Goal: Task Accomplishment & Management: Use online tool/utility

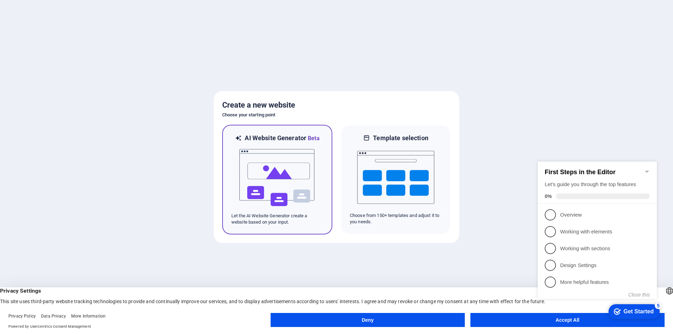
click at [302, 157] on img at bounding box center [277, 178] width 77 height 70
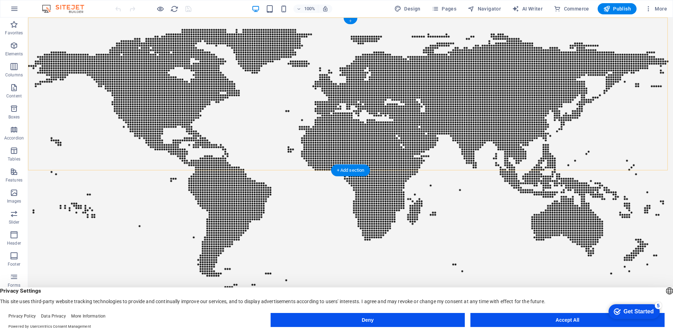
click at [353, 20] on div "+" at bounding box center [350, 21] width 14 height 6
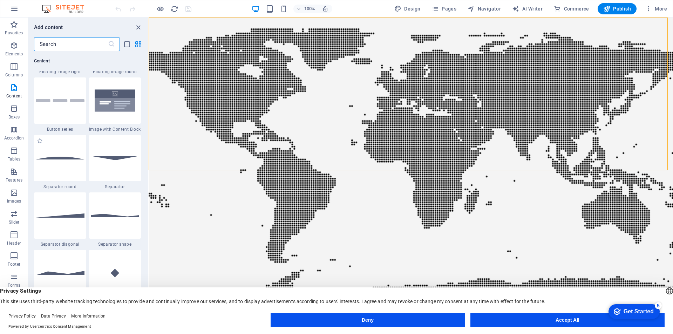
scroll to position [1611, 0]
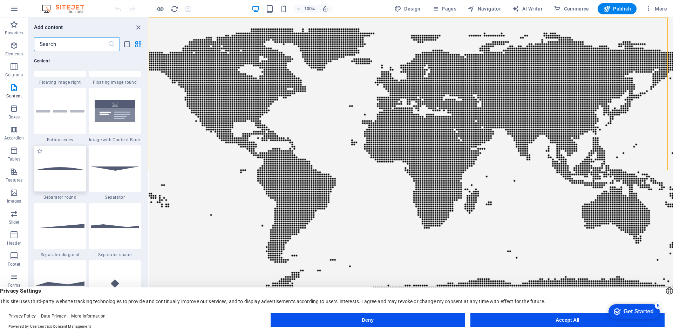
click at [80, 164] on div at bounding box center [60, 168] width 52 height 46
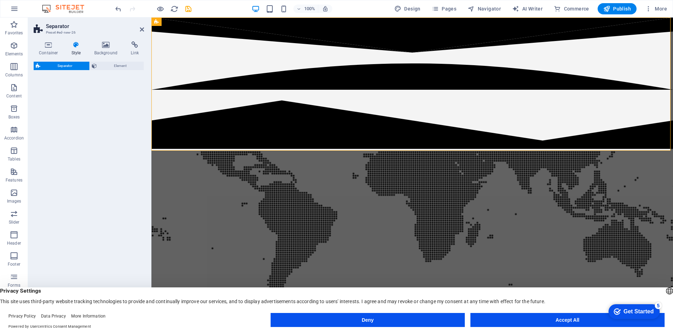
select select "circle"
select select "rem"
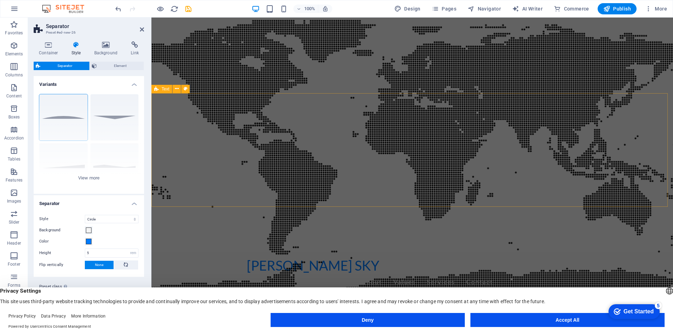
scroll to position [0, 0]
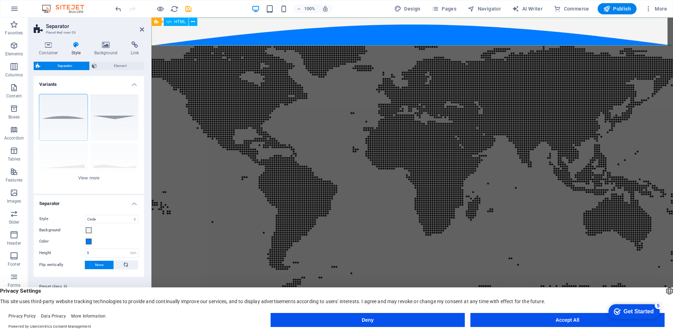
click at [429, 25] on div at bounding box center [411, 32] width 521 height 28
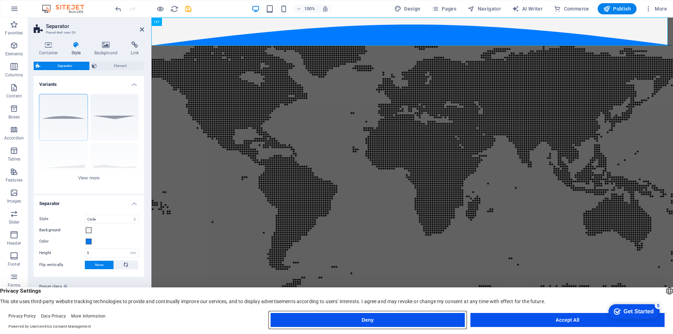
click at [388, 315] on button "Deny" at bounding box center [367, 320] width 194 height 14
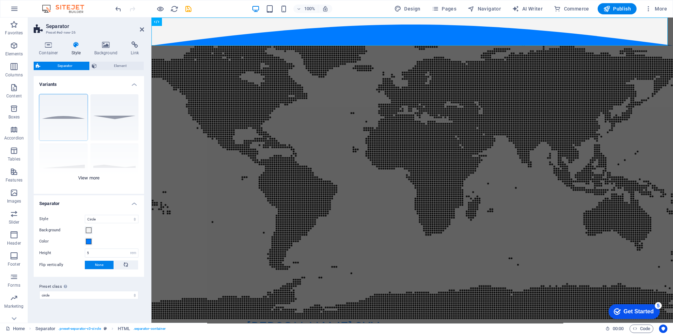
click at [119, 125] on div "Circle Default Diagonal Polygon 1 Polygon 2 Square Zigzag" at bounding box center [89, 141] width 110 height 105
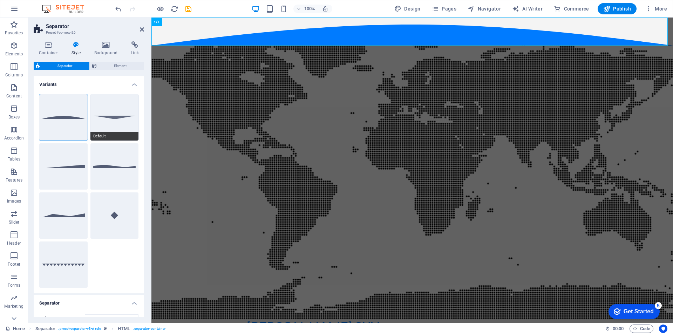
click at [115, 116] on button "Default" at bounding box center [114, 117] width 48 height 46
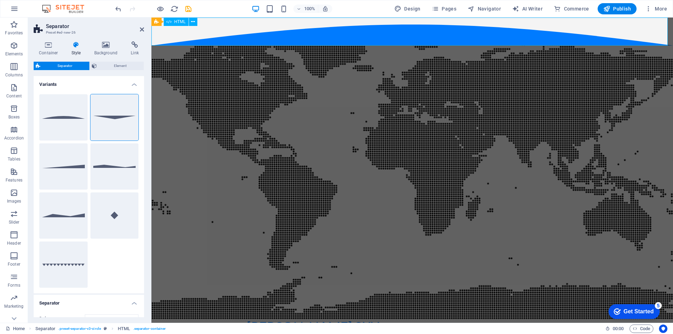
click at [310, 35] on div at bounding box center [411, 32] width 521 height 28
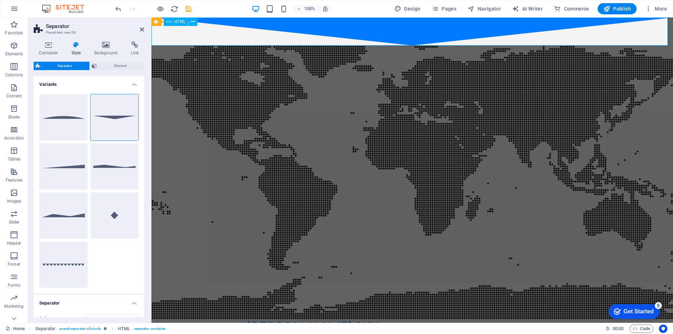
click at [441, 35] on div at bounding box center [411, 32] width 521 height 28
click at [119, 6] on icon "undo" at bounding box center [118, 9] width 8 height 8
select select "circle"
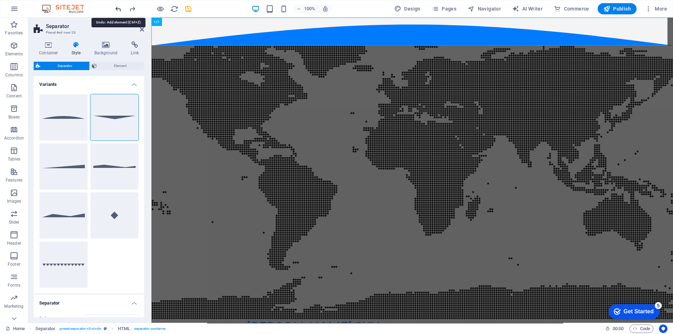
click at [119, 9] on icon "undo" at bounding box center [118, 9] width 8 height 8
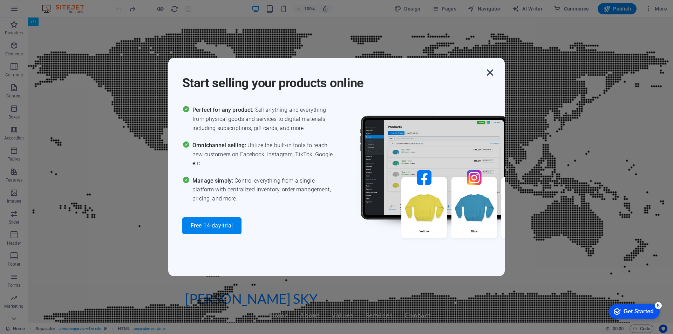
click at [491, 70] on icon "button" at bounding box center [489, 72] width 13 height 13
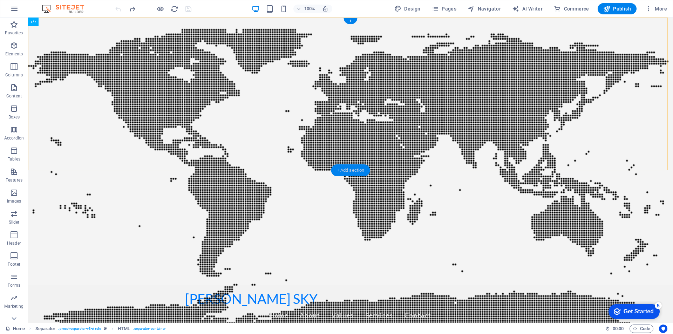
click at [351, 169] on div "+ Add section" at bounding box center [350, 170] width 39 height 12
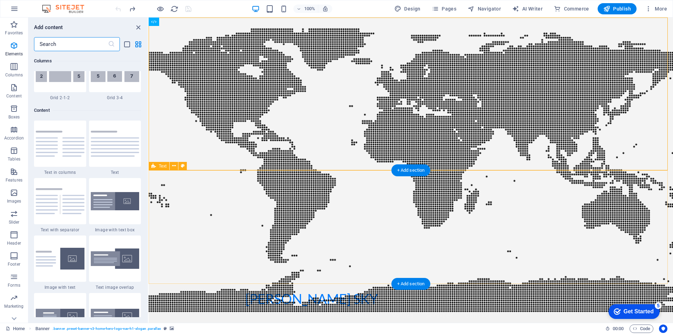
scroll to position [1226, 0]
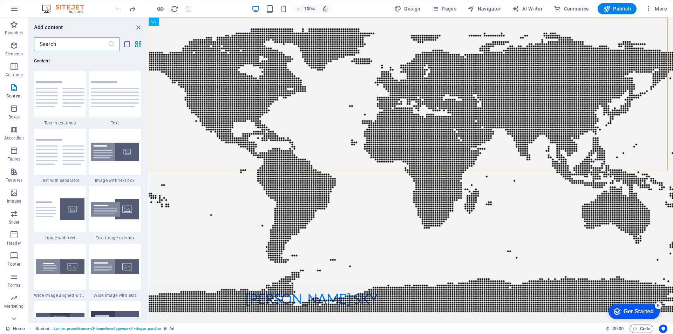
click at [72, 46] on input "text" at bounding box center [71, 44] width 74 height 14
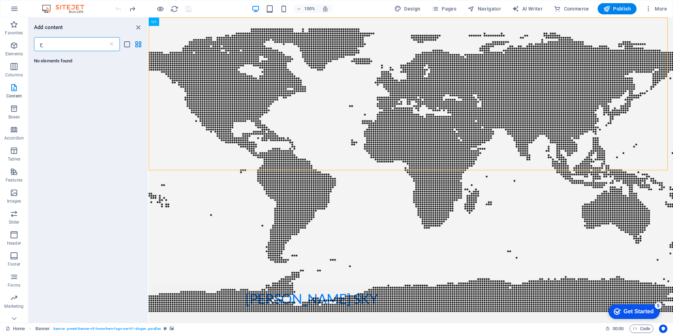
scroll to position [0, 0]
type input "ح"
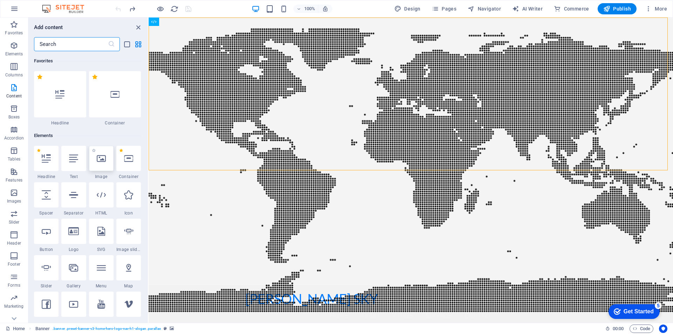
click at [98, 160] on icon at bounding box center [101, 158] width 9 height 9
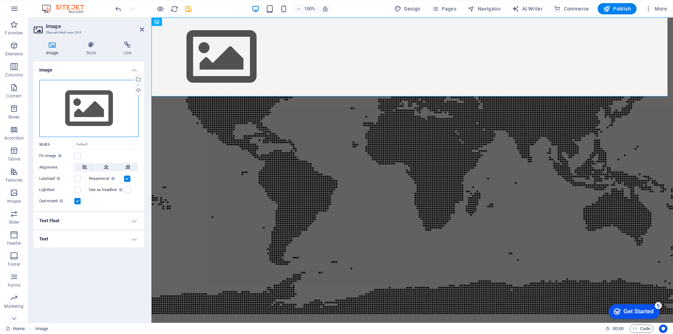
click at [70, 118] on div "Drag files here, click to choose files or select files from Files or our free s…" at bounding box center [88, 108] width 99 height 57
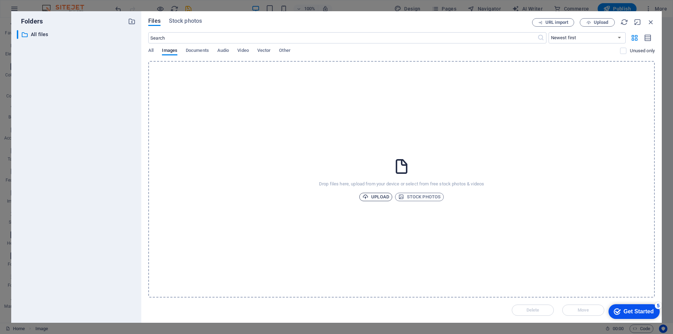
click at [383, 194] on span "Upload" at bounding box center [375, 197] width 27 height 8
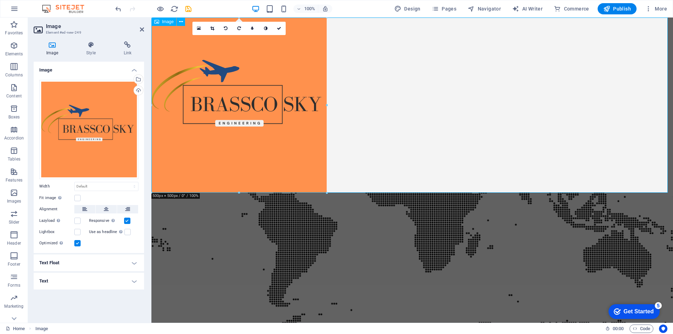
click at [397, 110] on figure at bounding box center [411, 105] width 521 height 175
click at [105, 208] on icon at bounding box center [106, 209] width 5 height 8
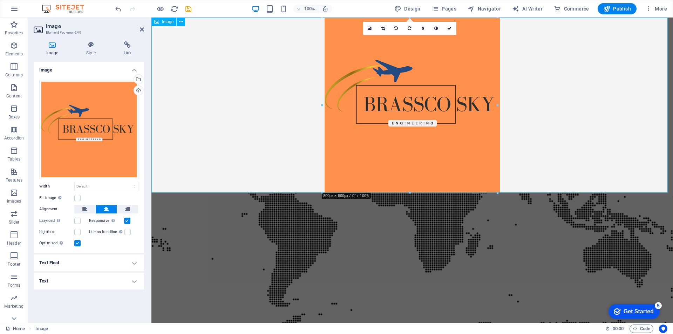
click at [559, 81] on figure at bounding box center [411, 105] width 521 height 175
click at [141, 29] on icon at bounding box center [142, 30] width 4 height 6
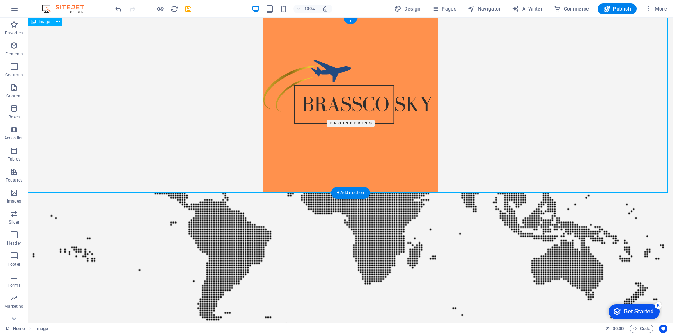
click at [474, 109] on figure at bounding box center [350, 105] width 645 height 175
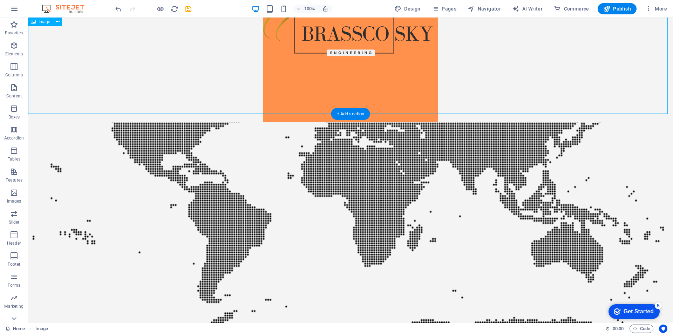
scroll to position [70, 0]
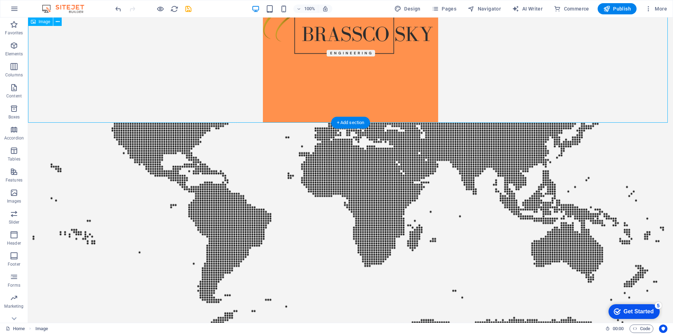
click at [341, 47] on figure at bounding box center [350, 34] width 645 height 175
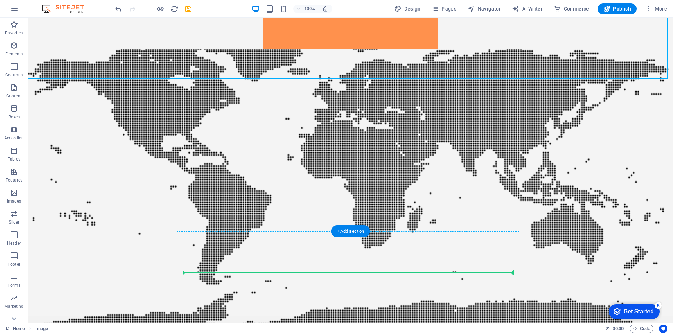
scroll to position [144, 0]
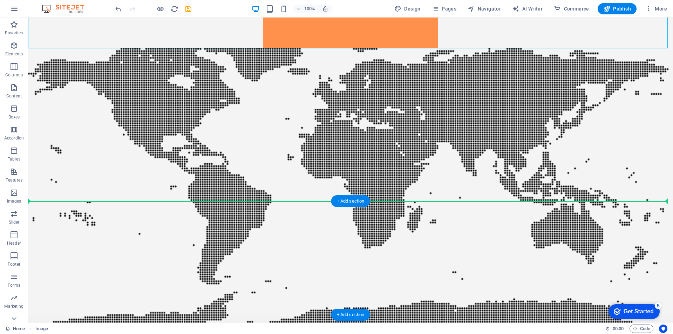
drag, startPoint x: 298, startPoint y: 54, endPoint x: 170, endPoint y: 206, distance: 198.2
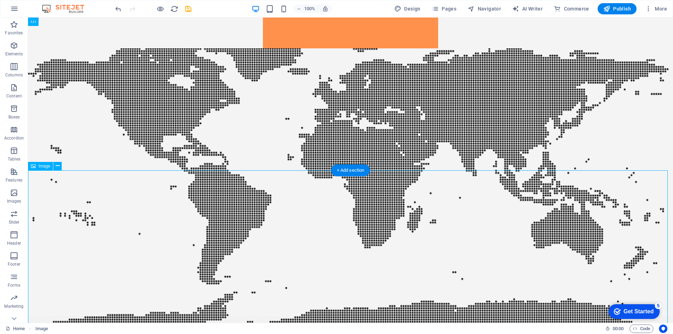
scroll to position [0, 0]
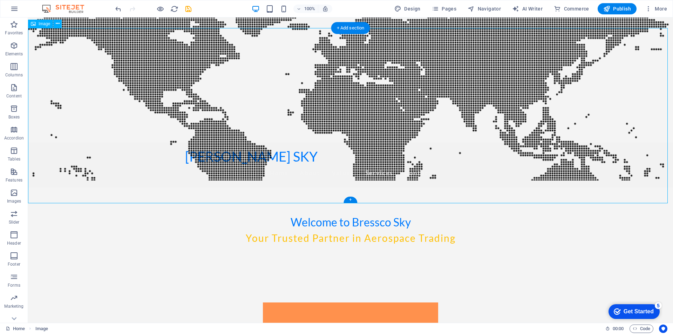
scroll to position [105, 0]
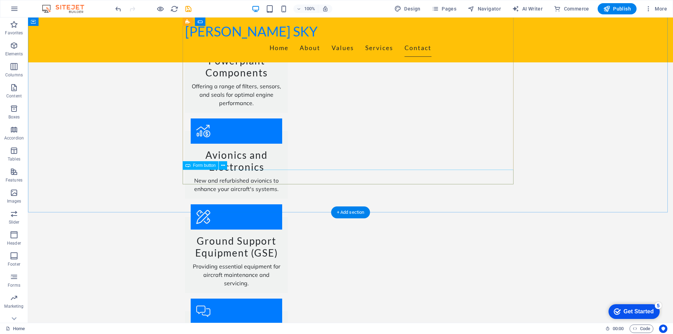
scroll to position [1190, 0]
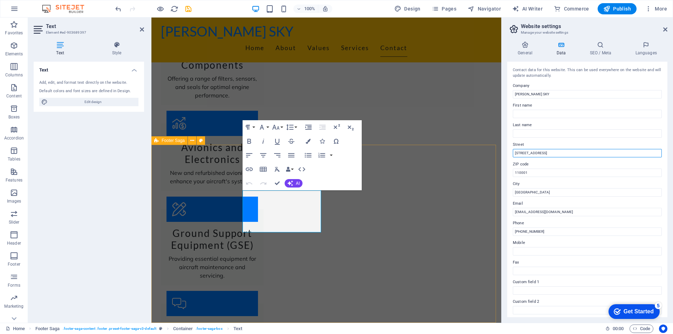
drag, startPoint x: 706, startPoint y: 169, endPoint x: 488, endPoint y: 156, distance: 218.3
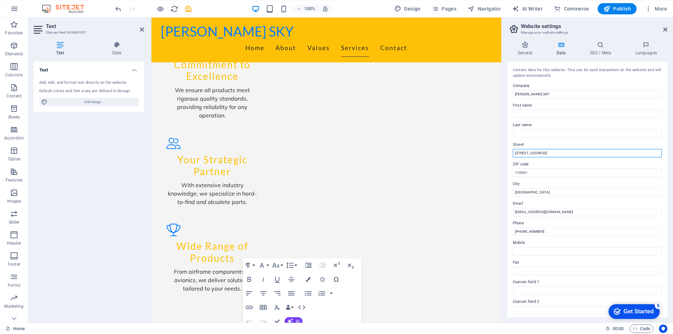
scroll to position [179, 0]
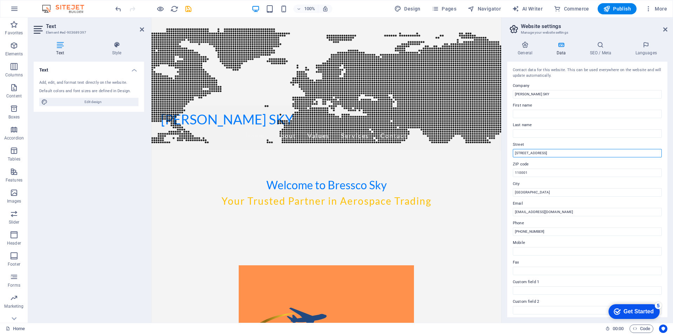
paste input "Begampur Khatola, Khandsa Road   Gurgaon, Haryana, India – 122009"
click at [577, 151] on input "Begampur Khatola, Khandsa Road   Gurgaon, Haryana, India – 122009" at bounding box center [586, 153] width 149 height 8
click at [514, 152] on input "Begampur Khatola, [GEOGRAPHIC_DATA], [GEOGRAPHIC_DATA] – 122009" at bounding box center [586, 153] width 149 height 8
type input "Begampur Khatola, [GEOGRAPHIC_DATA], [GEOGRAPHIC_DATA] – 122009"
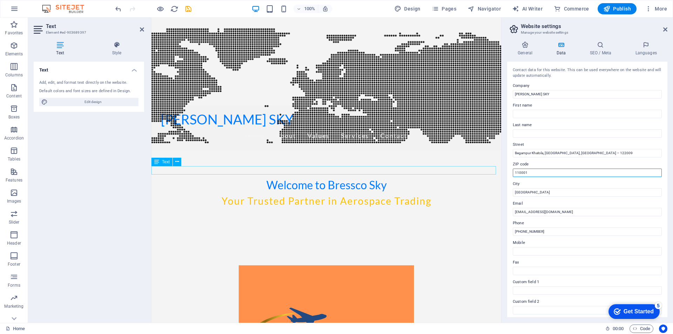
drag, startPoint x: 700, startPoint y: 189, endPoint x: 485, endPoint y: 173, distance: 215.7
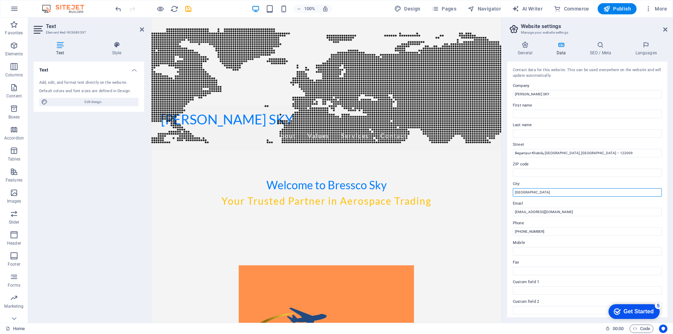
drag, startPoint x: 545, startPoint y: 193, endPoint x: 506, endPoint y: 190, distance: 39.7
click at [506, 190] on div "General Data SEO / Meta Languages Website name brasscosky.com Logo Drag files h…" at bounding box center [586, 179] width 171 height 287
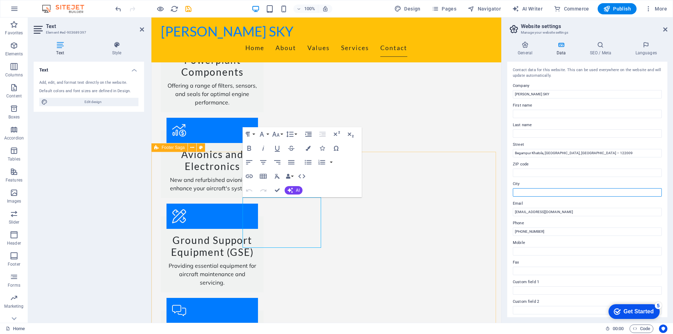
scroll to position [1198, 0]
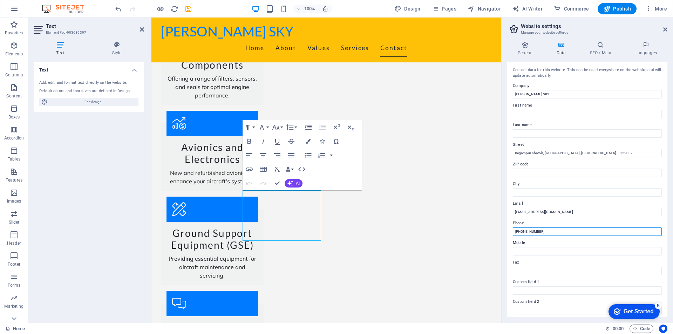
drag, startPoint x: 700, startPoint y: 249, endPoint x: 653, endPoint y: 255, distance: 46.9
paste input "[PHONE_NUMBER]"
type input "[PHONE_NUMBER]"
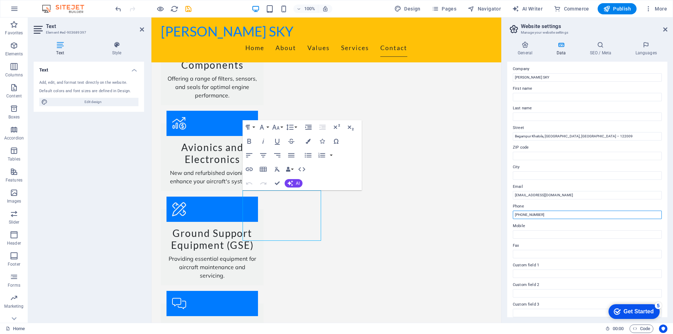
scroll to position [11, 0]
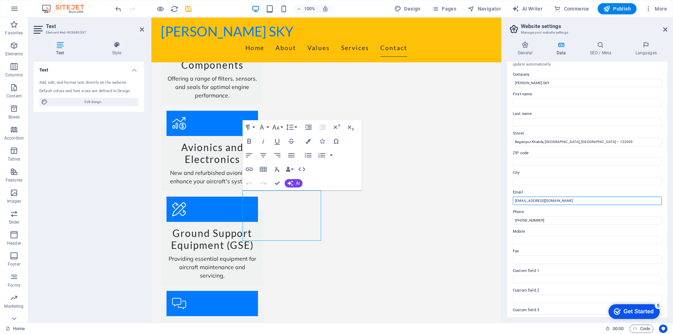
drag, startPoint x: 558, startPoint y: 199, endPoint x: 504, endPoint y: 200, distance: 53.3
click at [504, 200] on div "General Data SEO / Meta Languages Website name brasscosky.com Logo Drag files h…" at bounding box center [586, 179] width 171 height 287
paste input "[EMAIL_ADDRESS][DOMAIN_NAME]"
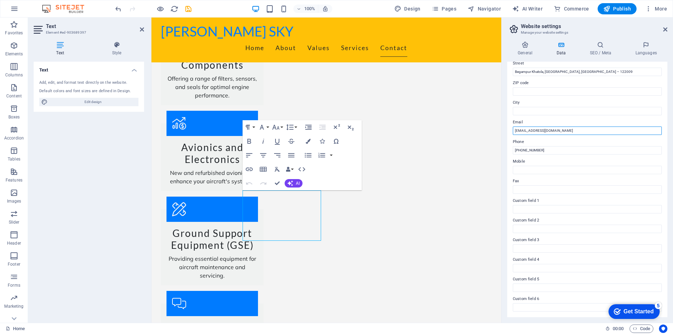
scroll to position [0, 0]
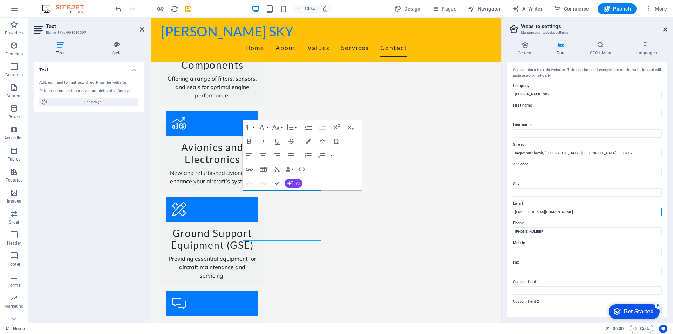
type input "[EMAIL_ADDRESS][DOMAIN_NAME]"
click at [665, 29] on icon at bounding box center [665, 30] width 4 height 6
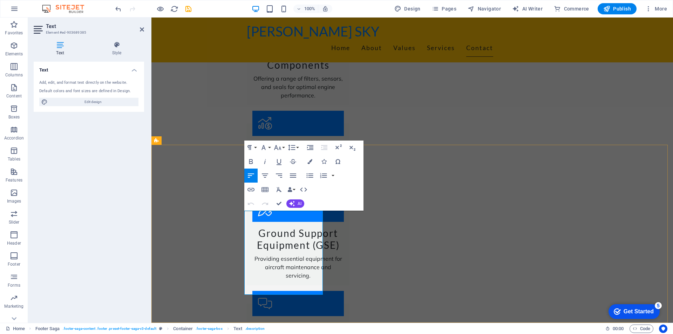
drag, startPoint x: 299, startPoint y: 289, endPoint x: 280, endPoint y: 257, distance: 37.1
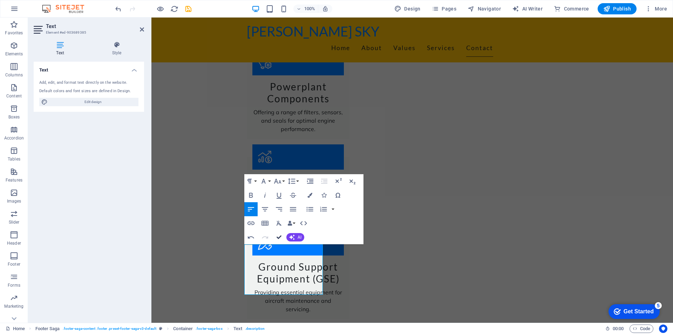
drag, startPoint x: 280, startPoint y: 236, endPoint x: 253, endPoint y: 220, distance: 31.3
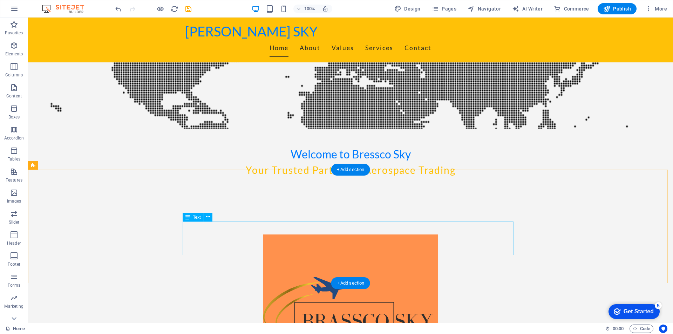
scroll to position [210, 0]
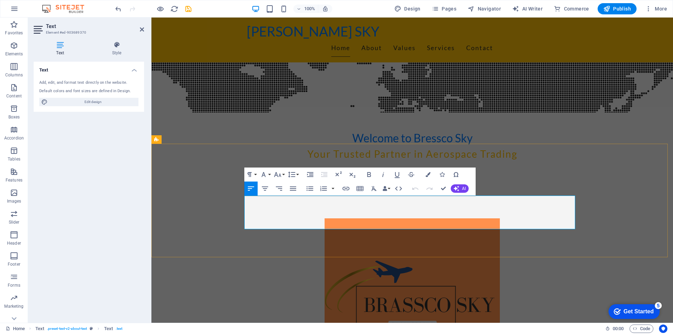
drag, startPoint x: 339, startPoint y: 198, endPoint x: 401, endPoint y: 202, distance: 62.5
drag, startPoint x: 395, startPoint y: 199, endPoint x: 403, endPoint y: 199, distance: 8.1
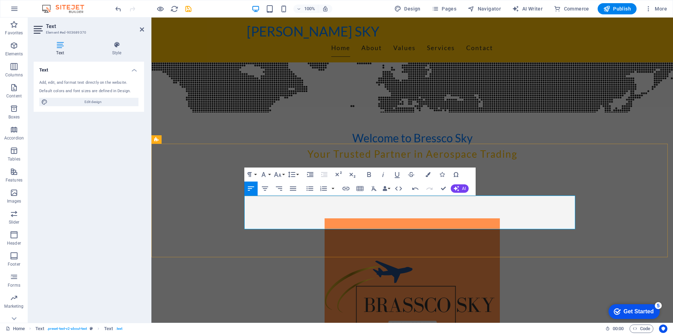
drag, startPoint x: 393, startPoint y: 199, endPoint x: 341, endPoint y: 195, distance: 52.3
click at [369, 172] on icon "button" at bounding box center [369, 174] width 4 height 5
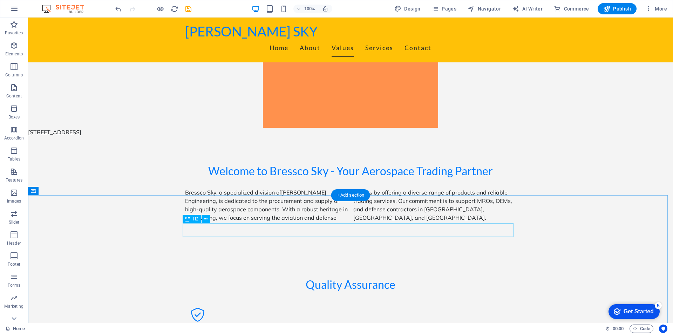
scroll to position [525, 0]
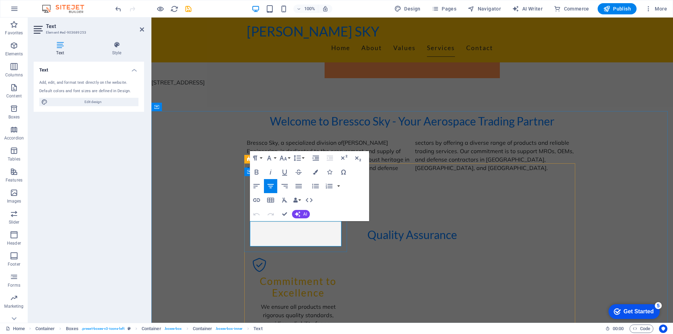
drag, startPoint x: 316, startPoint y: 233, endPoint x: 305, endPoint y: 235, distance: 10.7
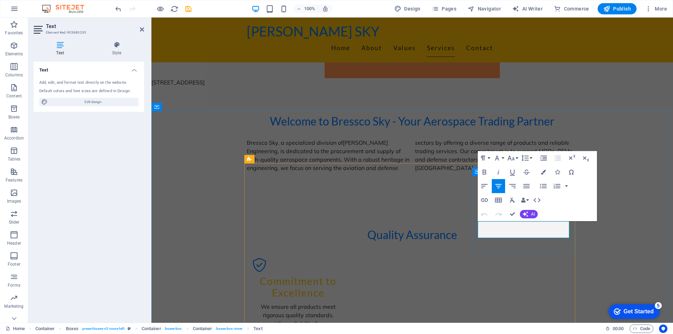
drag, startPoint x: 518, startPoint y: 234, endPoint x: 506, endPoint y: 235, distance: 12.0
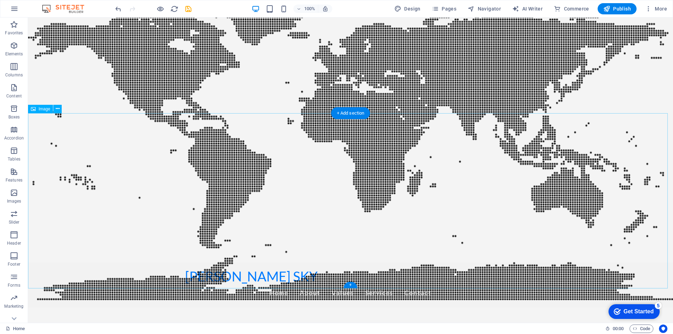
scroll to position [0, 0]
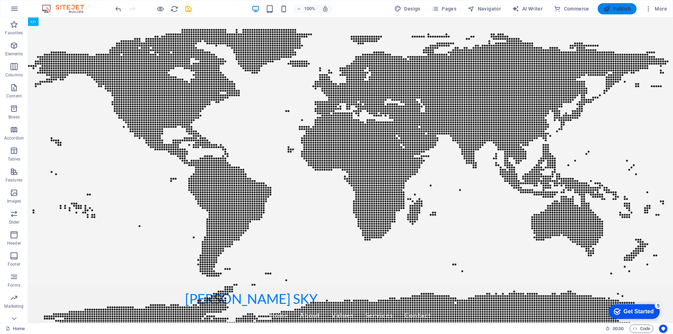
click at [623, 10] on span "Publish" at bounding box center [617, 8] width 28 height 7
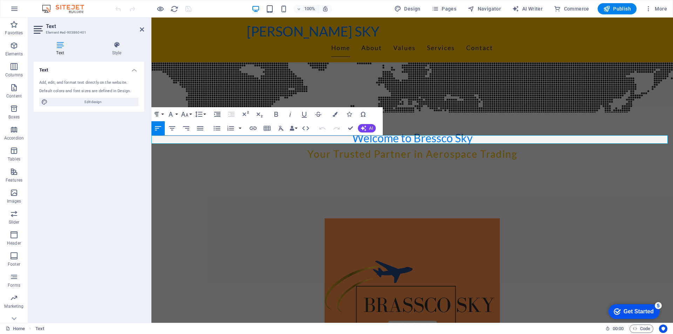
drag, startPoint x: 205, startPoint y: 140, endPoint x: 295, endPoint y: 157, distance: 91.2
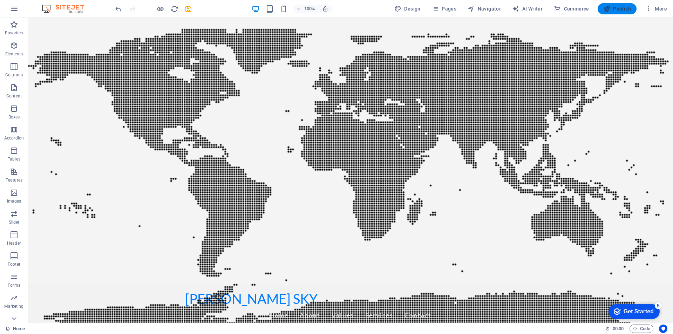
click at [614, 14] on button "Publish" at bounding box center [616, 8] width 39 height 11
